Goal: Transaction & Acquisition: Download file/media

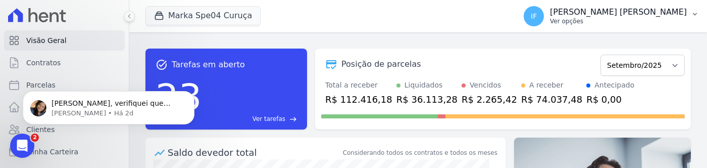
click at [630, 15] on p "[PERSON_NAME]" at bounding box center [618, 12] width 137 height 10
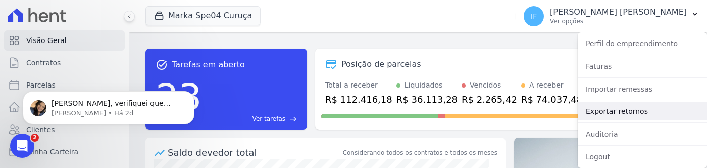
click at [616, 113] on link "Exportar retornos" at bounding box center [642, 111] width 129 height 18
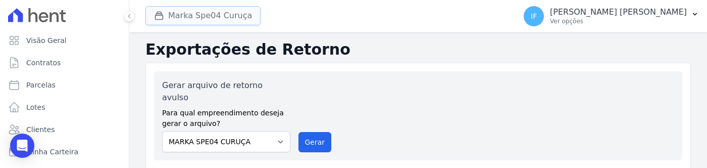
click at [224, 21] on button "Marka Spe04 Curuça" at bounding box center [202, 15] width 115 height 19
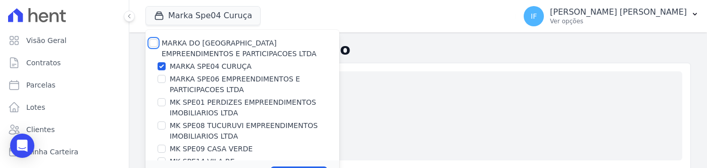
click at [156, 42] on input "MARKA DO [GEOGRAPHIC_DATA] EMPREENDIMENTOS E PARTICIPACOES LTDA" at bounding box center [153, 43] width 8 height 8
checkbox input "true"
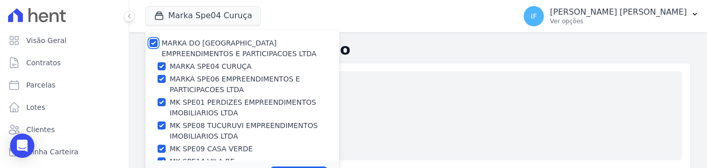
checkbox input "true"
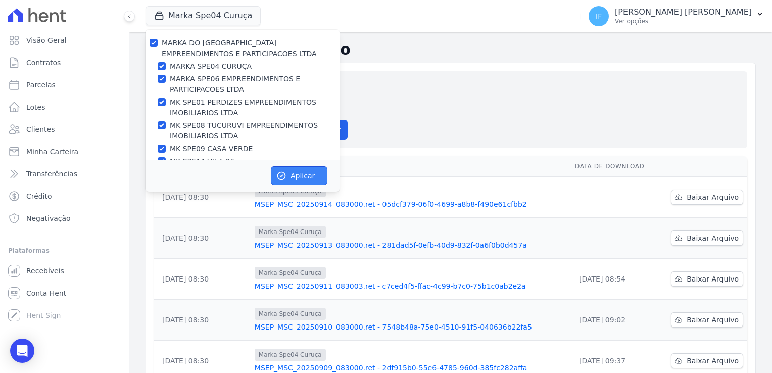
click at [308, 167] on button "Aplicar" at bounding box center [299, 175] width 57 height 19
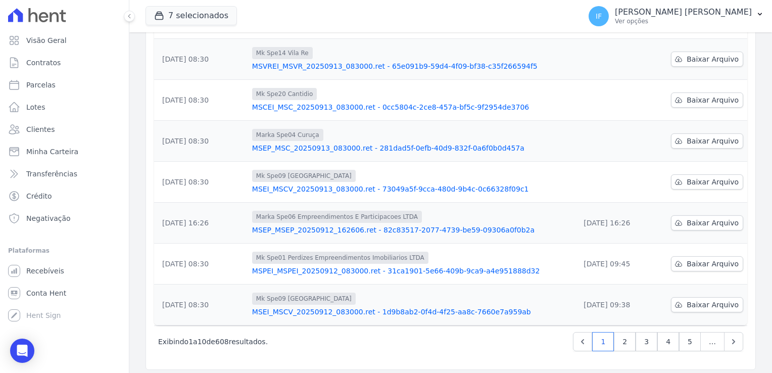
scroll to position [264, 0]
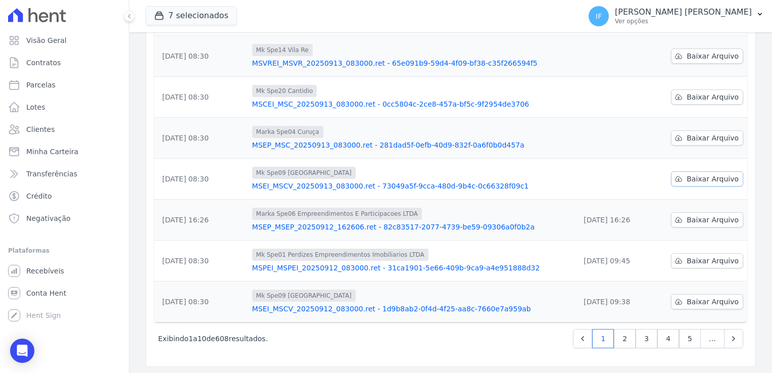
click at [697, 167] on span "Baixar Arquivo" at bounding box center [712, 179] width 52 height 10
click at [698, 136] on span "Baixar Arquivo" at bounding box center [712, 138] width 52 height 10
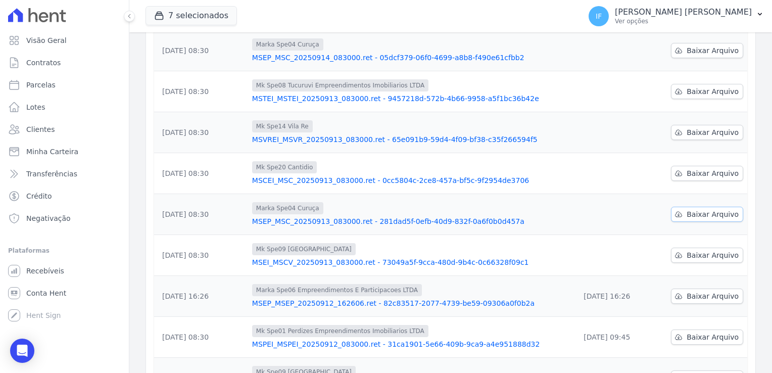
scroll to position [163, 0]
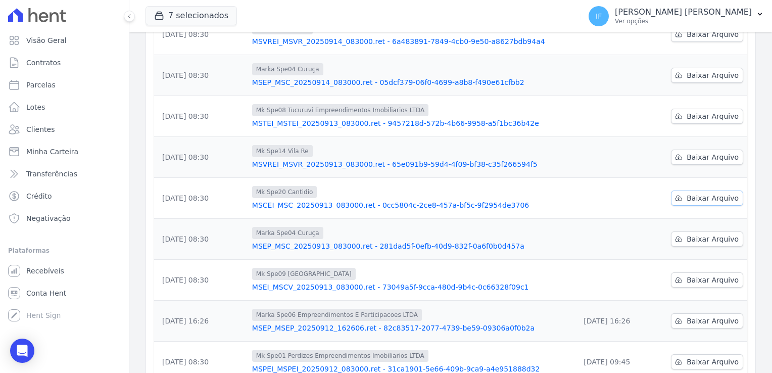
click at [693, 167] on span "Baixar Arquivo" at bounding box center [712, 198] width 52 height 10
click at [700, 156] on span "Baixar Arquivo" at bounding box center [712, 157] width 52 height 10
click at [695, 114] on span "Baixar Arquivo" at bounding box center [712, 116] width 52 height 10
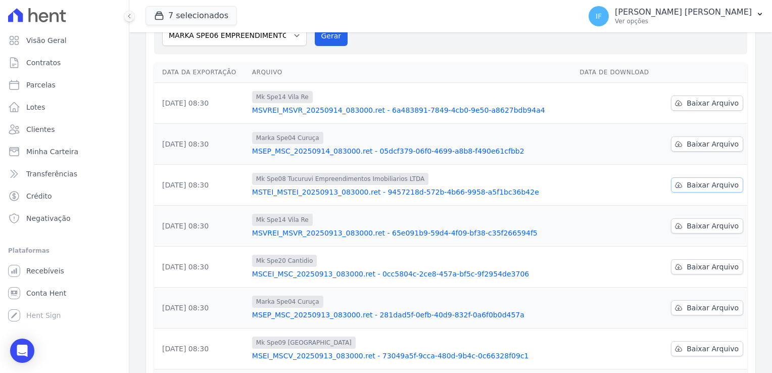
scroll to position [62, 0]
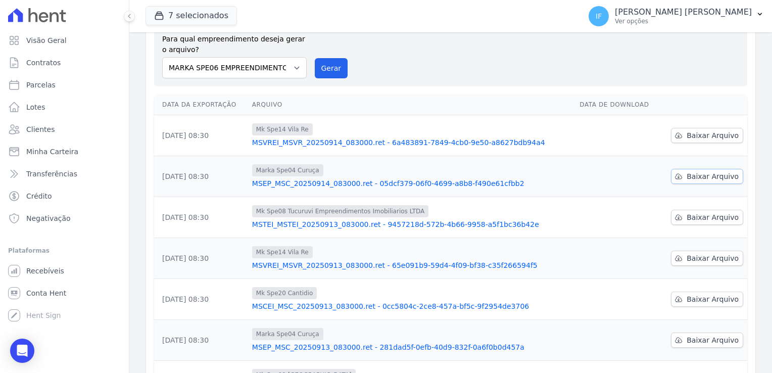
click at [703, 167] on span "Baixar Arquivo" at bounding box center [712, 176] width 52 height 10
click at [696, 136] on span "Baixar Arquivo" at bounding box center [712, 135] width 52 height 10
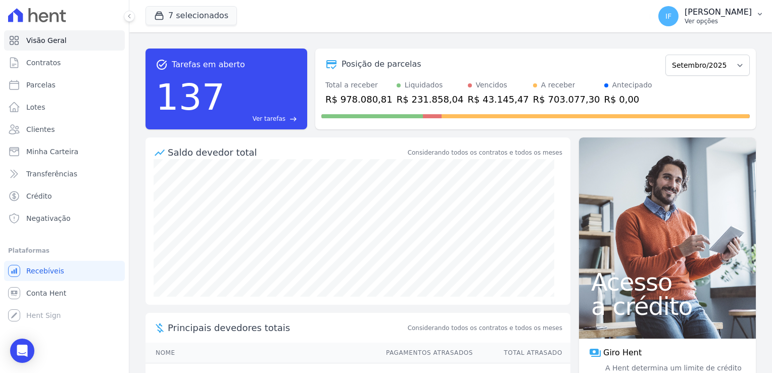
click at [685, 23] on p "Ver opções" at bounding box center [717, 21] width 67 height 8
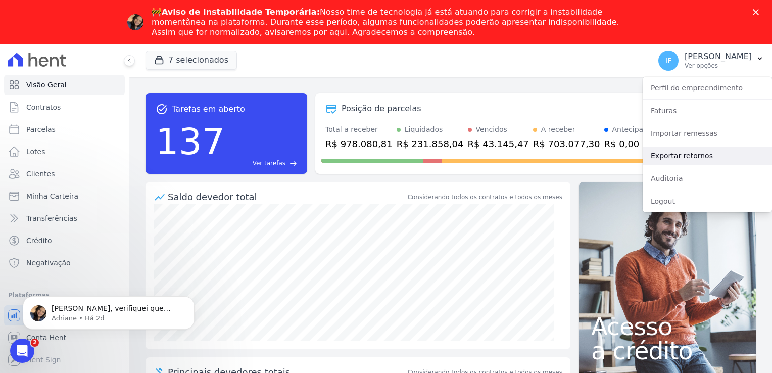
click at [680, 161] on link "Exportar retornos" at bounding box center [706, 155] width 129 height 18
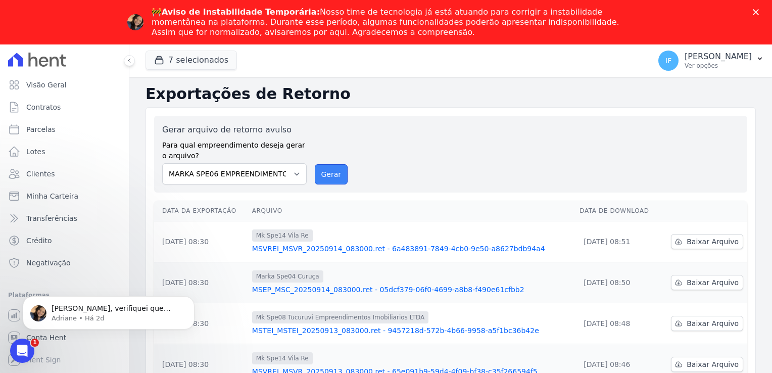
click at [325, 178] on button "Gerar" at bounding box center [331, 174] width 33 height 20
click at [287, 174] on select "MARKA SPE04 CURUÇA MARKA SPE06 EMPREENDIMENTOS E PARTICIPACOES LTDA MK SPE01 PE…" at bounding box center [234, 173] width 144 height 21
select select "69b157cf-0fd6-4d7f-bc8f-9acf7b48cd48"
click at [162, 163] on select "MARKA SPE04 CURUÇA MARKA SPE06 EMPREENDIMENTOS E PARTICIPACOES LTDA MK SPE01 PE…" at bounding box center [234, 173] width 144 height 21
click at [327, 173] on button "Gerar" at bounding box center [331, 174] width 33 height 20
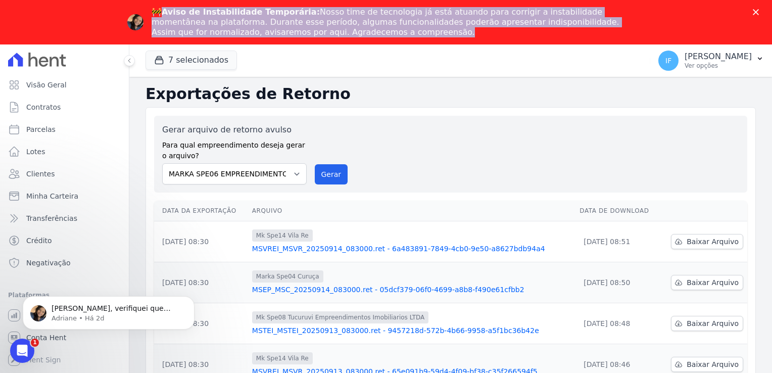
drag, startPoint x: 166, startPoint y: 11, endPoint x: 355, endPoint y: 31, distance: 189.9
click at [355, 31] on div "🚧 Aviso de Instabilidade Temporária: Nosso time de tecnologia já está atuando p…" at bounding box center [389, 22] width 477 height 30
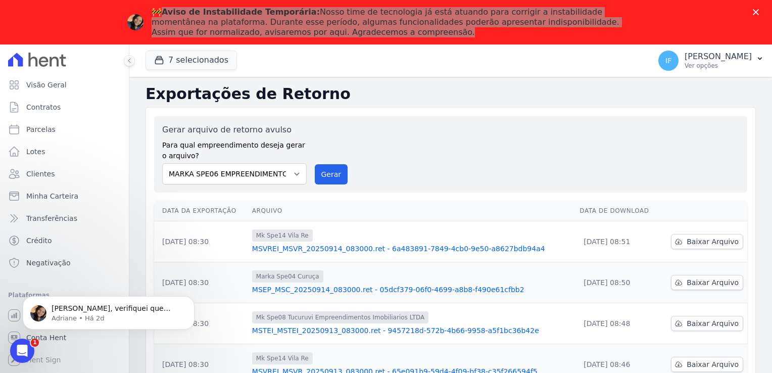
click at [416, 152] on div "Gerar arquivo de retorno avulso Para qual empreendimento deseja gerar o arquivo…" at bounding box center [450, 154] width 577 height 61
click at [394, 153] on div "Gerar arquivo de retorno avulso Para qual empreendimento deseja gerar o arquivo…" at bounding box center [450, 154] width 577 height 61
click at [415, 157] on div "Gerar arquivo de retorno avulso Para qual empreendimento deseja gerar o arquivo…" at bounding box center [450, 154] width 577 height 61
